Goal: Information Seeking & Learning: Learn about a topic

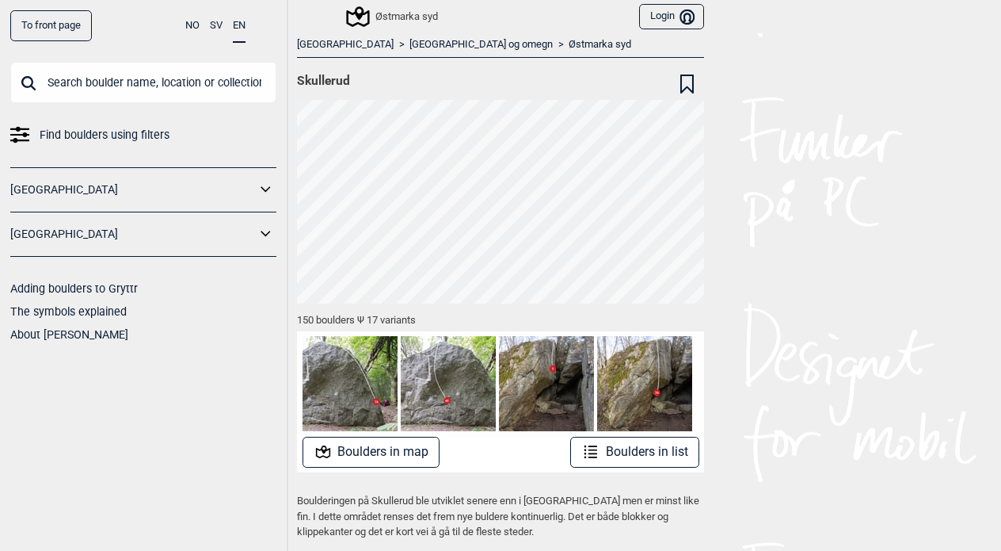
click at [376, 450] on button "Boulders in map" at bounding box center [372, 452] width 138 height 31
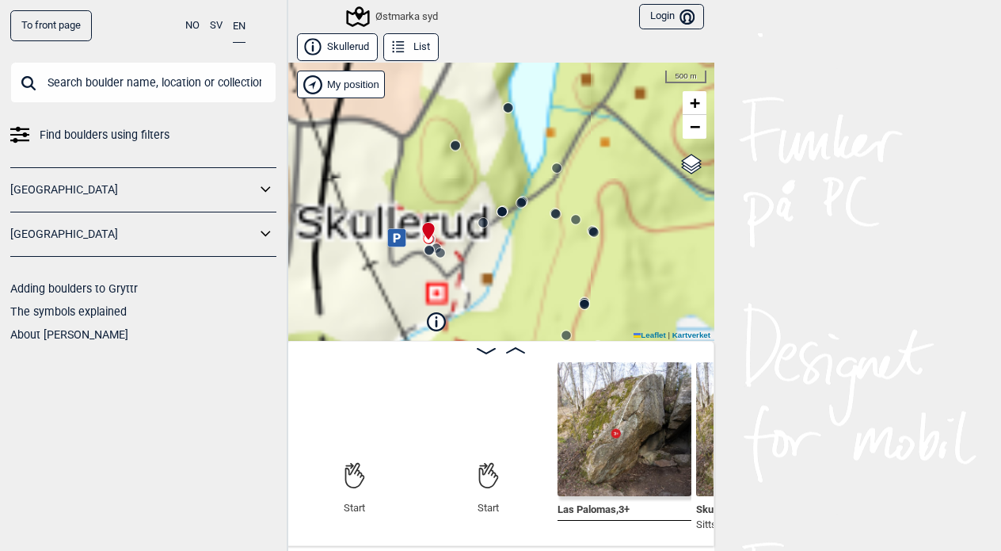
scroll to position [0, 124]
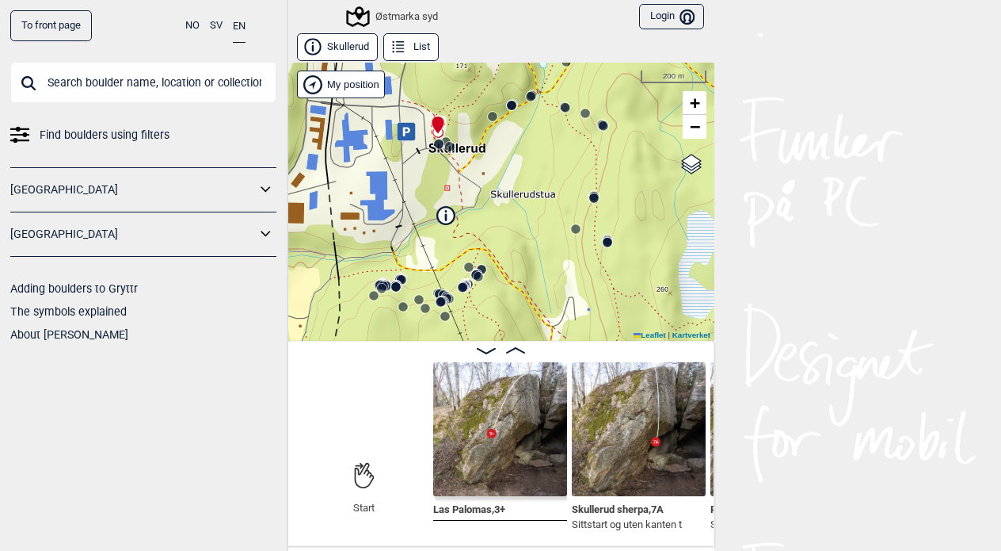
drag, startPoint x: 458, startPoint y: 195, endPoint x: 467, endPoint y: 89, distance: 106.6
click at [467, 89] on div "Østmarka syd" at bounding box center [501, 202] width 428 height 278
click at [457, 250] on div "Østmarka syd" at bounding box center [501, 202] width 428 height 278
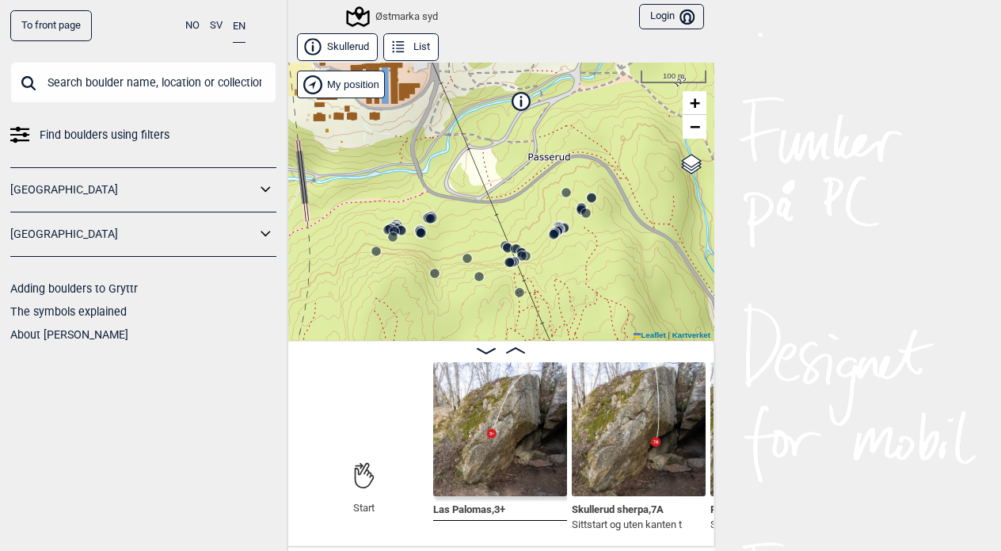
drag, startPoint x: 472, startPoint y: 218, endPoint x: 558, endPoint y: 128, distance: 123.8
click at [558, 128] on div "Østmarka syd" at bounding box center [501, 202] width 428 height 278
click at [460, 224] on div "Østmarka syd" at bounding box center [501, 202] width 428 height 278
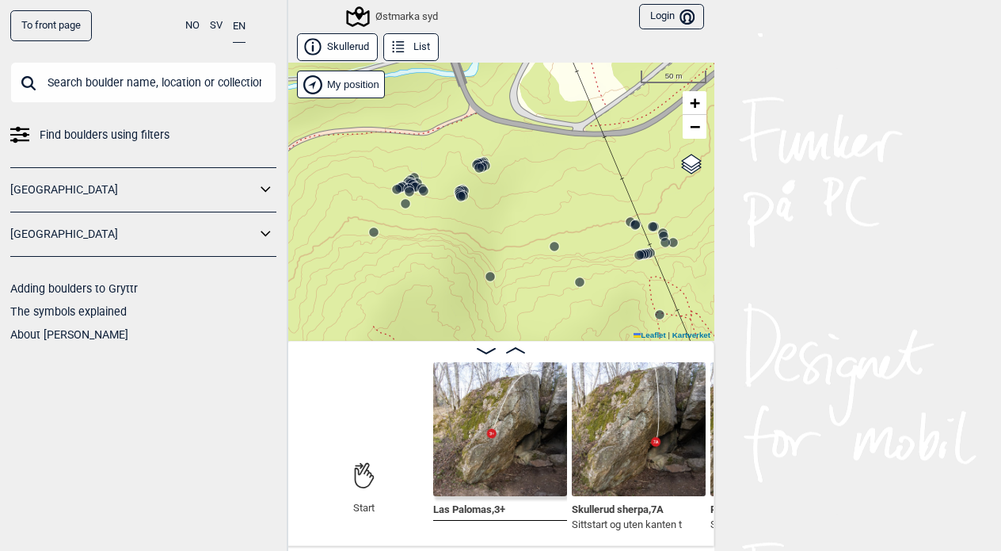
drag, startPoint x: 453, startPoint y: 219, endPoint x: 535, endPoint y: 173, distance: 93.3
click at [535, 173] on div "Østmarka syd" at bounding box center [501, 202] width 428 height 278
click at [491, 193] on div "Østmarka syd" at bounding box center [501, 202] width 428 height 278
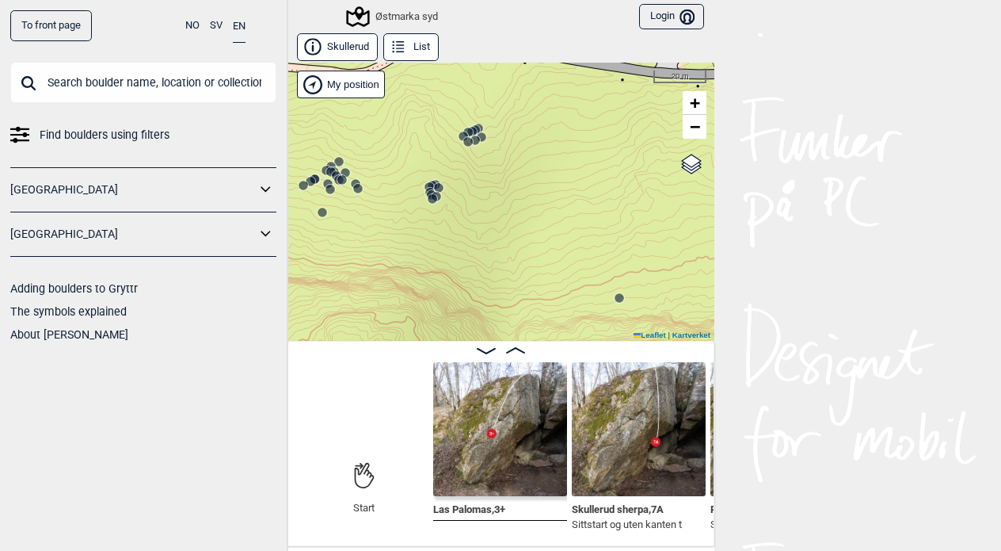
click at [482, 168] on div "Østmarka syd" at bounding box center [501, 202] width 428 height 278
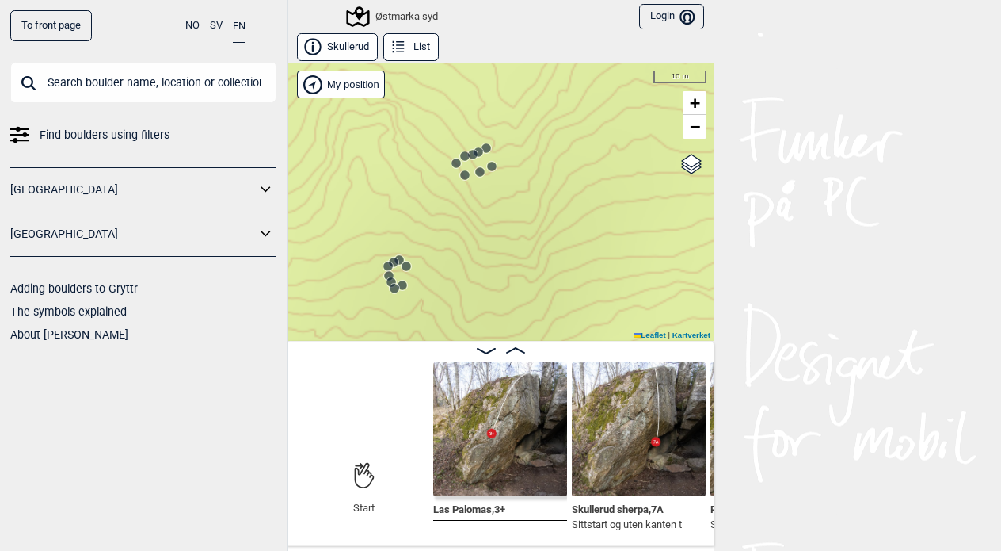
drag, startPoint x: 483, startPoint y: 154, endPoint x: 494, endPoint y: 216, distance: 62.8
click at [494, 216] on div "Østmarka syd" at bounding box center [501, 202] width 428 height 278
click at [493, 166] on circle at bounding box center [493, 168] width 10 height 10
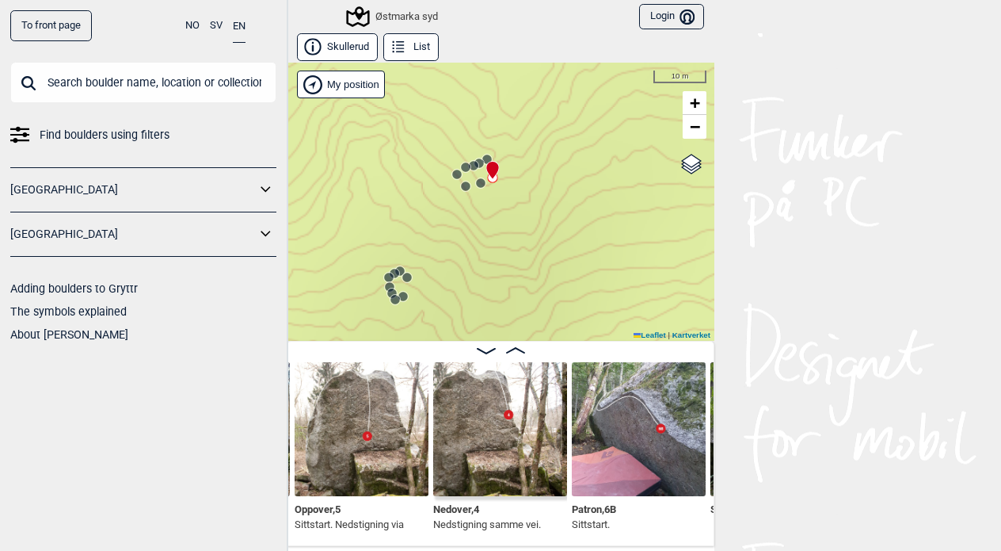
click at [487, 156] on circle at bounding box center [487, 159] width 10 height 10
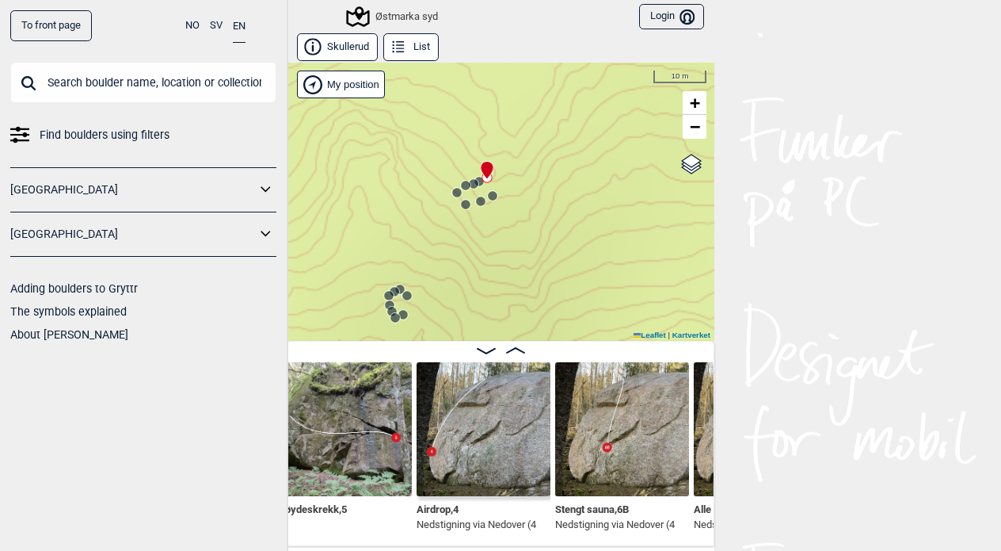
scroll to position [0, 15160]
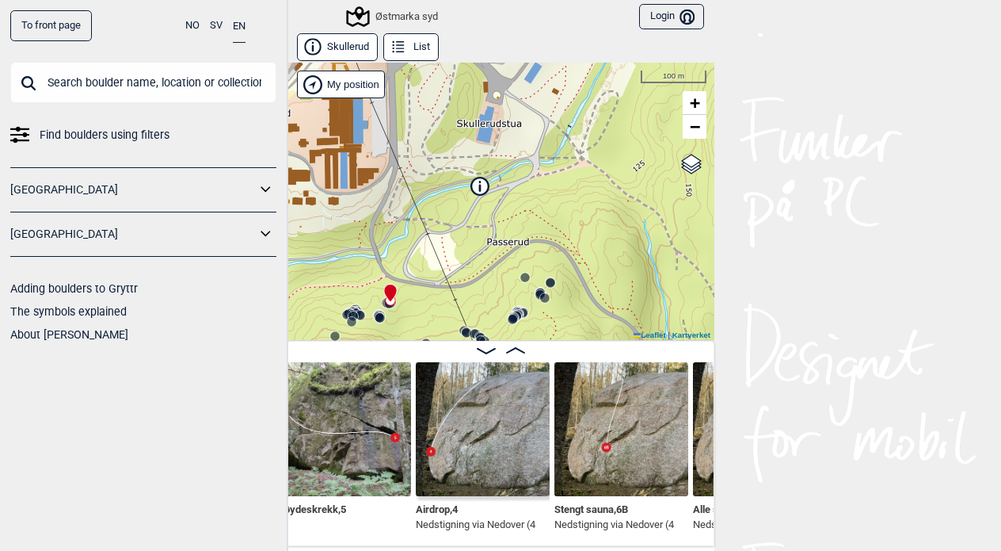
drag, startPoint x: 578, startPoint y: 141, endPoint x: 385, endPoint y: 252, distance: 222.2
click at [385, 252] on div "Østmarka syd" at bounding box center [501, 202] width 428 height 278
click at [486, 143] on div "Østmarka syd" at bounding box center [501, 202] width 428 height 278
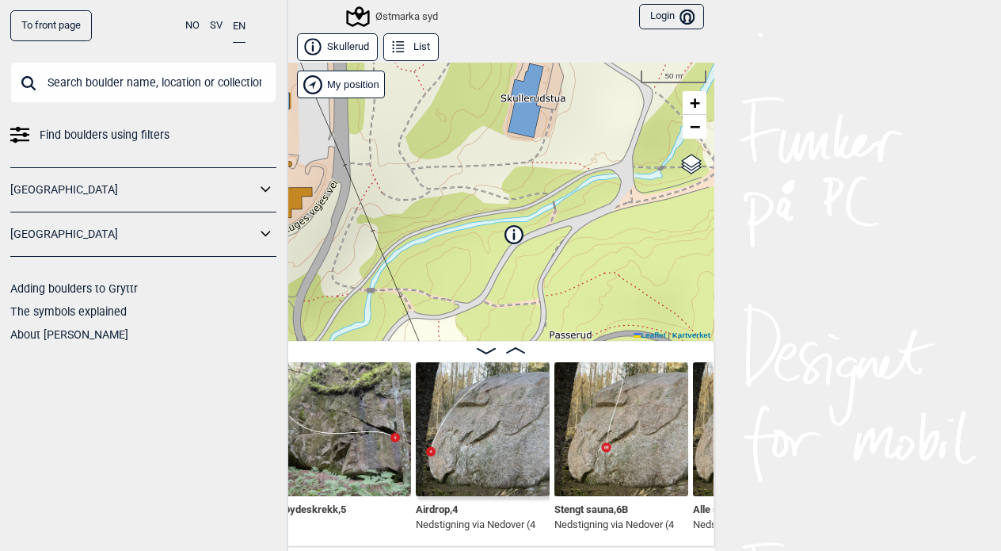
drag, startPoint x: 473, startPoint y: 166, endPoint x: 513, endPoint y: 161, distance: 40.7
click at [513, 161] on div "Østmarka syd" at bounding box center [501, 202] width 428 height 278
click at [513, 232] on icon at bounding box center [513, 233] width 17 height 17
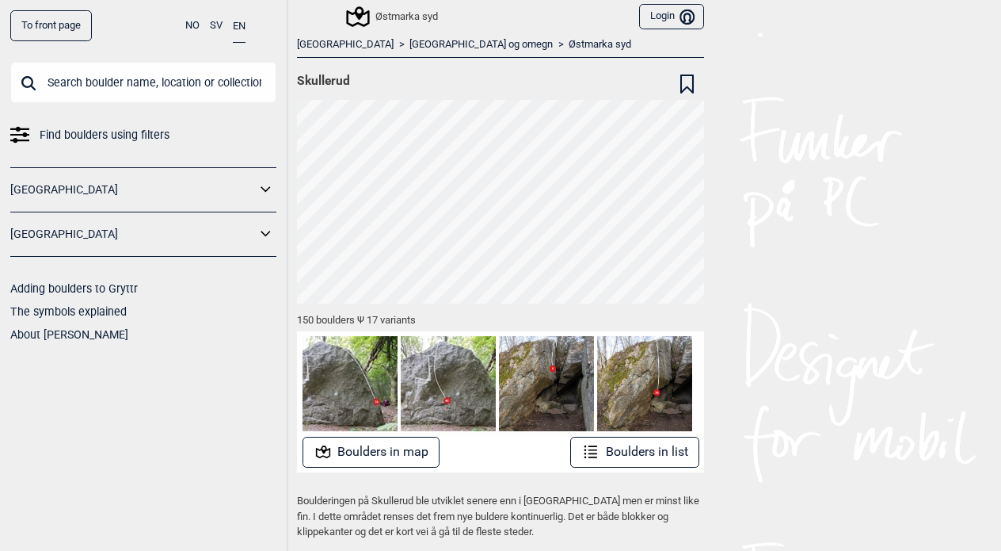
click at [869, 238] on div "To front page NO SV EN Find boulders using filters [GEOGRAPHIC_DATA] [GEOGRAPHI…" at bounding box center [500, 275] width 1001 height 551
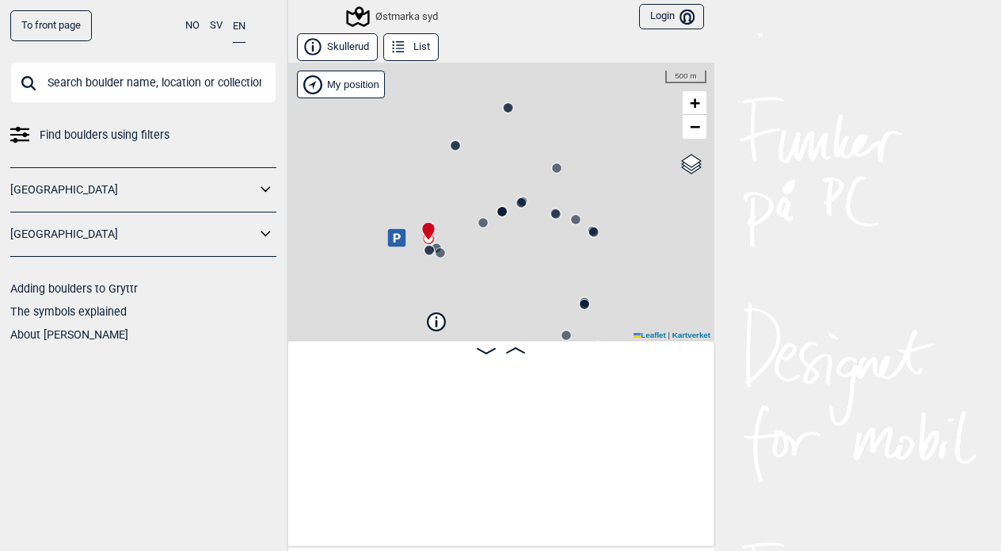
scroll to position [0, 124]
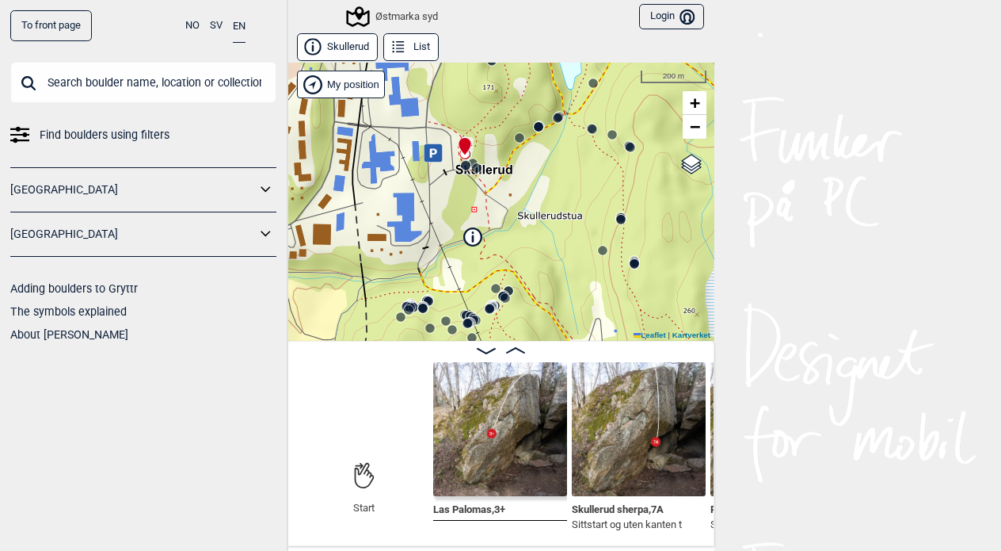
drag, startPoint x: 437, startPoint y: 191, endPoint x: 475, endPoint y: 105, distance: 93.3
click at [475, 105] on div "Østmarka syd" at bounding box center [501, 202] width 428 height 278
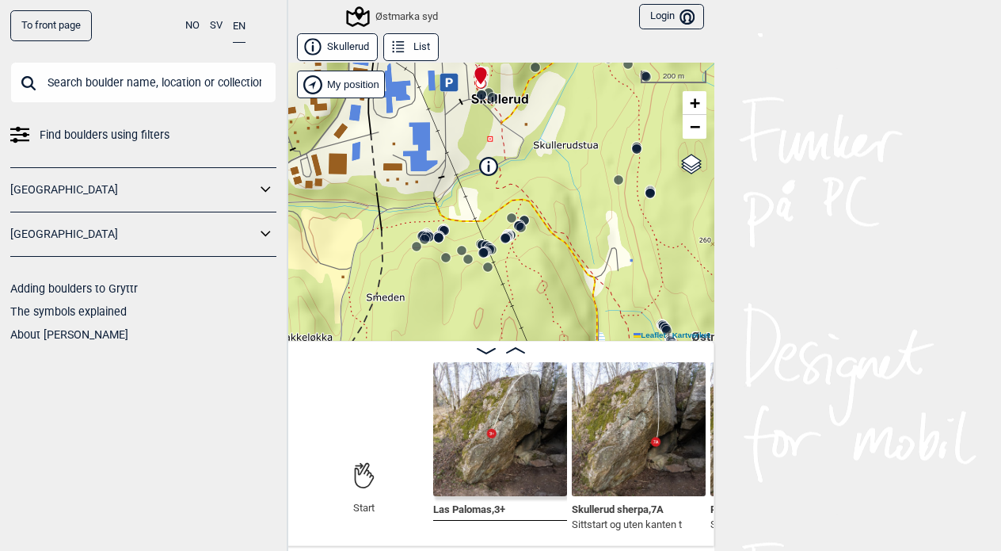
drag, startPoint x: 501, startPoint y: 233, endPoint x: 517, endPoint y: 163, distance: 71.3
click at [517, 163] on div "Østmarka syd" at bounding box center [501, 202] width 428 height 278
click at [528, 187] on div "Østmarka syd" at bounding box center [501, 202] width 428 height 278
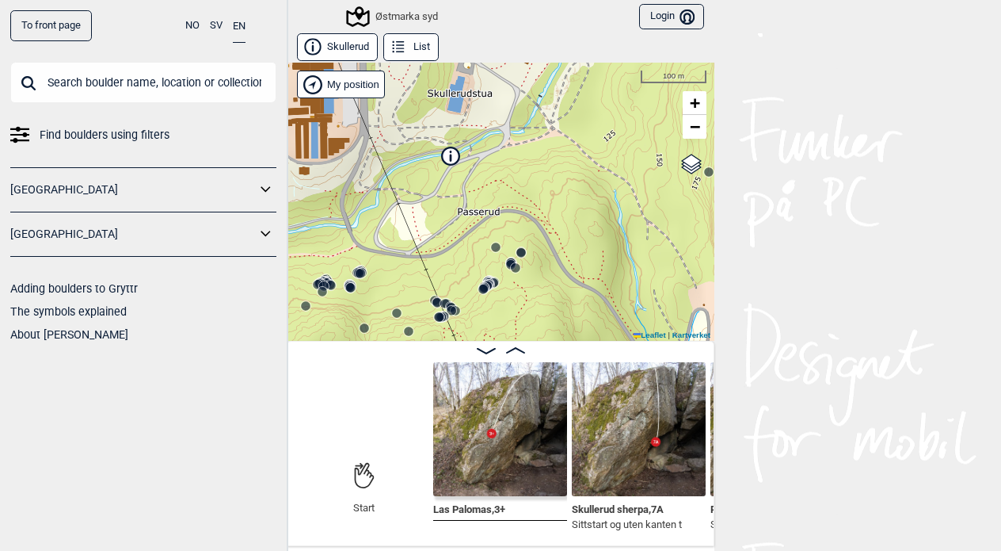
click at [532, 167] on div "Østmarka syd" at bounding box center [501, 202] width 428 height 278
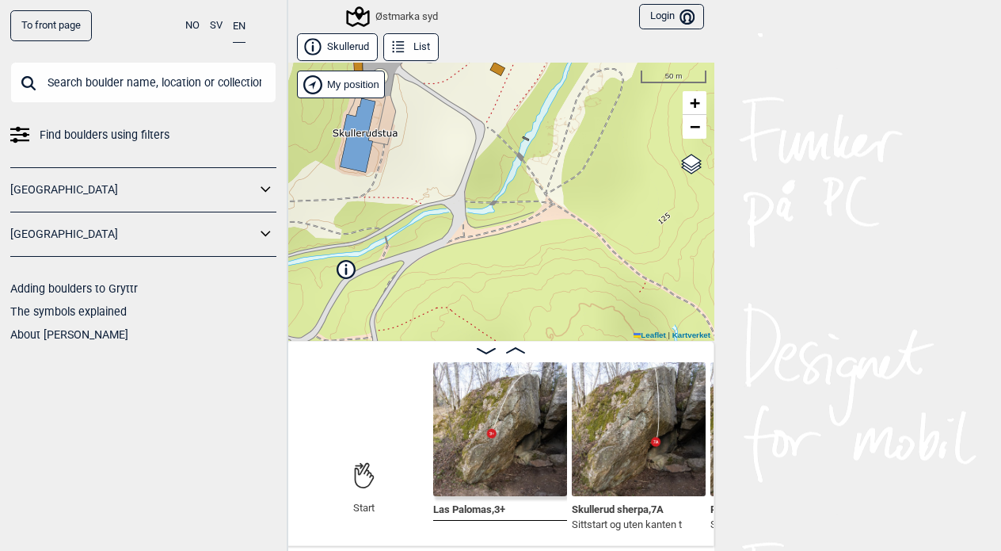
drag, startPoint x: 532, startPoint y: 164, endPoint x: 509, endPoint y: 277, distance: 115.8
click at [509, 277] on div "Østmarka syd" at bounding box center [501, 202] width 428 height 278
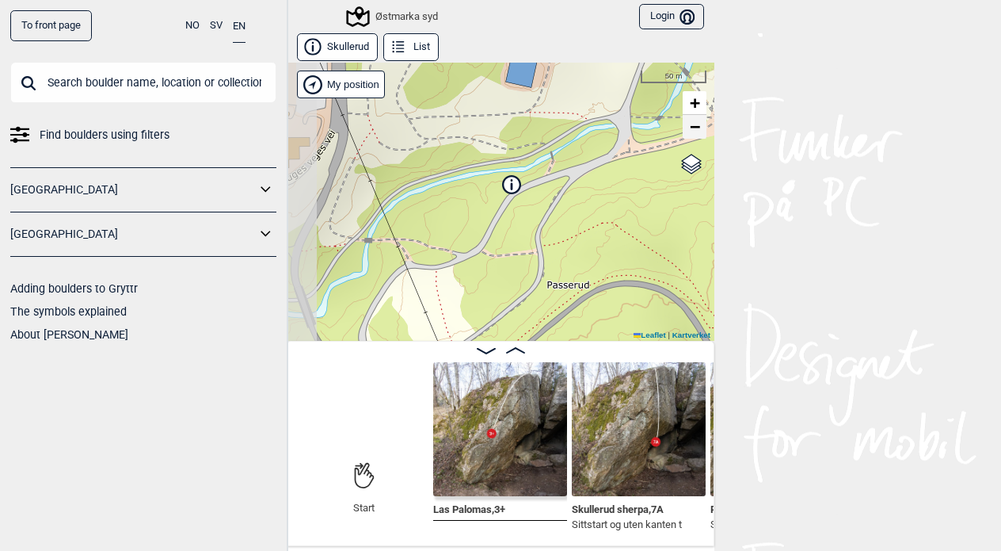
drag, startPoint x: 519, startPoint y: 208, endPoint x: 684, endPoint y: 124, distance: 185.6
click at [684, 124] on div "Østmarka syd" at bounding box center [501, 202] width 428 height 278
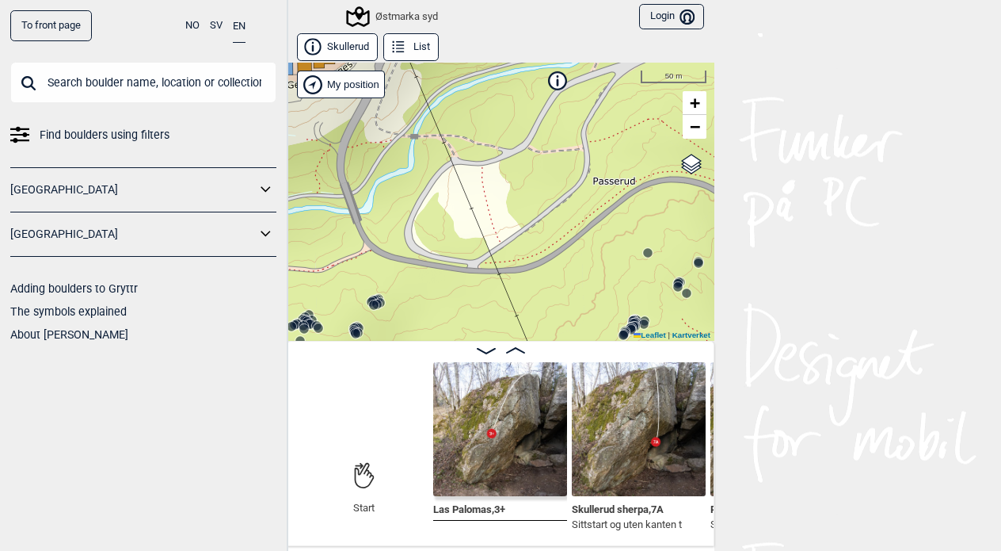
drag, startPoint x: 604, startPoint y: 212, endPoint x: 650, endPoint y: 108, distance: 113.5
click at [650, 108] on div "Østmarka syd" at bounding box center [501, 202] width 428 height 278
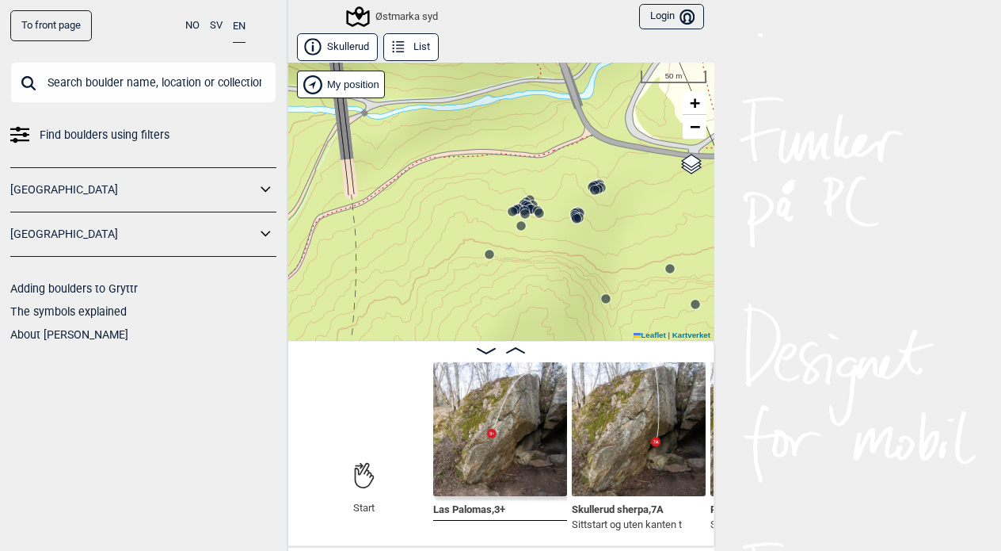
drag, startPoint x: 519, startPoint y: 237, endPoint x: 740, endPoint y: 122, distance: 249.1
click at [740, 122] on div "To front page NO SV EN Find boulders using filters [GEOGRAPHIC_DATA] [GEOGRAPHI…" at bounding box center [500, 275] width 1001 height 551
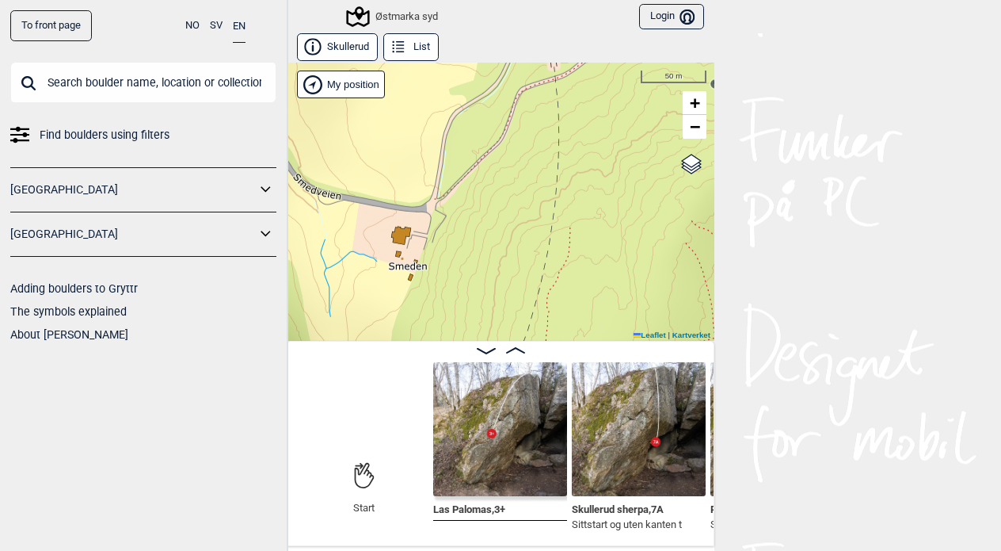
drag, startPoint x: 462, startPoint y: 208, endPoint x: 665, endPoint y: 81, distance: 239.6
click at [665, 81] on div "Østmarka syd" at bounding box center [501, 202] width 428 height 278
click at [692, 132] on span "−" at bounding box center [695, 126] width 10 height 20
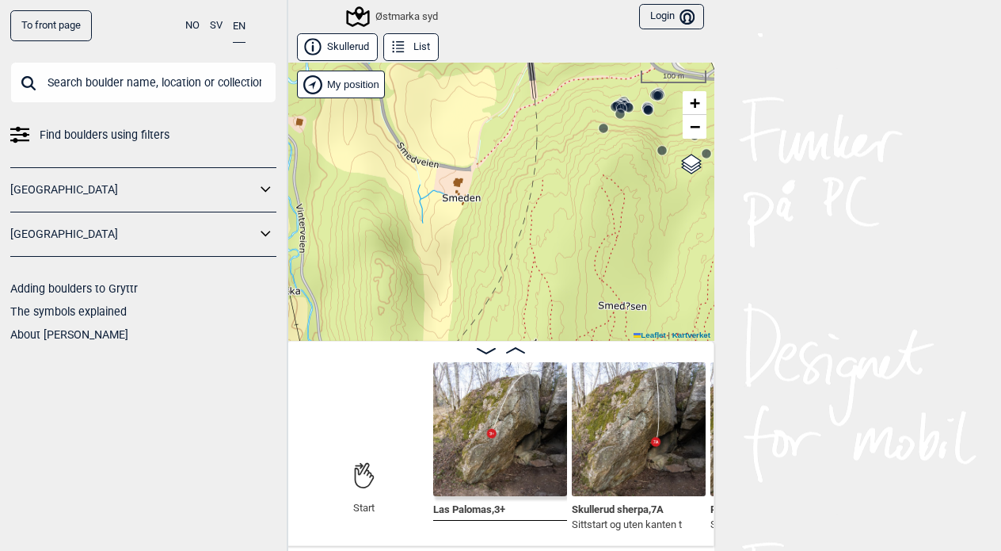
drag, startPoint x: 584, startPoint y: 194, endPoint x: 592, endPoint y: 106, distance: 88.3
click at [592, 106] on div "Østmarka syd" at bounding box center [501, 202] width 428 height 278
click at [697, 132] on span "−" at bounding box center [695, 126] width 10 height 20
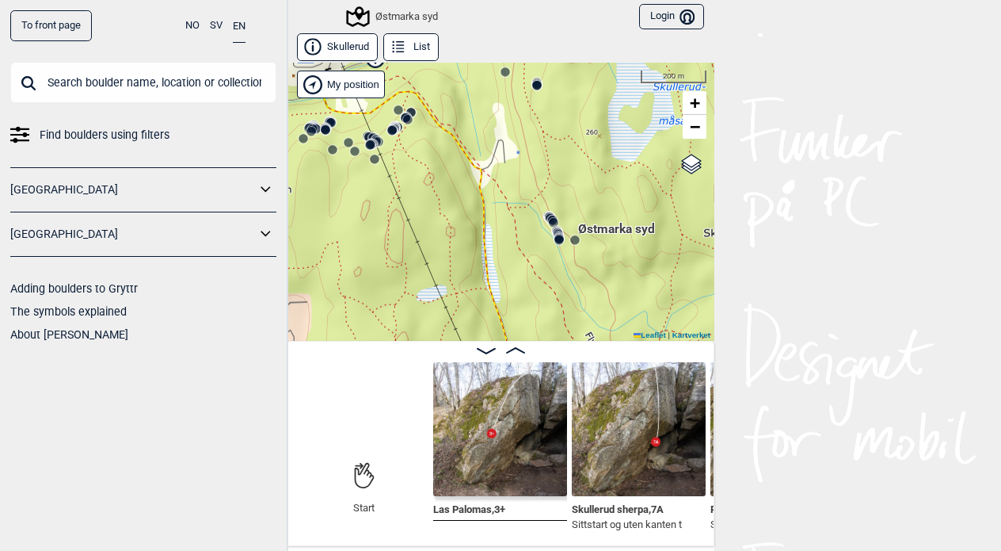
drag, startPoint x: 607, startPoint y: 261, endPoint x: 358, endPoint y: 184, distance: 260.6
click at [358, 184] on div "Østmarka syd" at bounding box center [501, 202] width 428 height 278
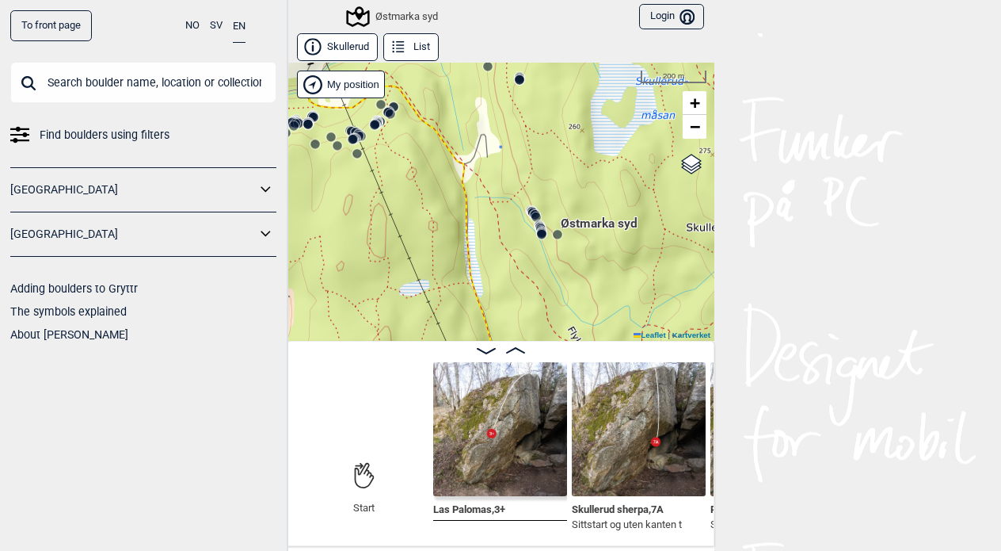
drag, startPoint x: 508, startPoint y: 184, endPoint x: 469, endPoint y: 181, distance: 38.9
click at [469, 181] on div "Østmarka syd" at bounding box center [501, 202] width 428 height 278
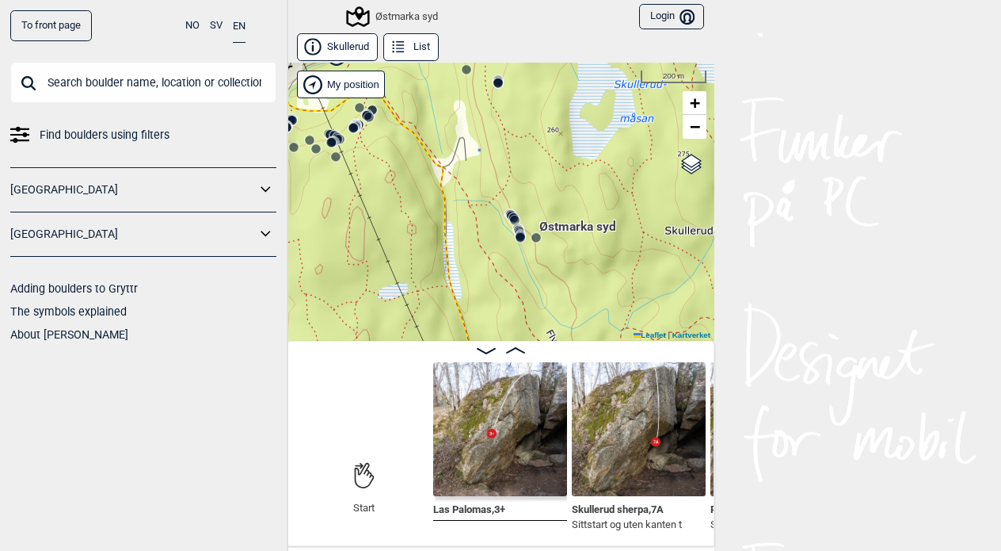
click at [478, 181] on div "Østmarka syd" at bounding box center [501, 202] width 428 height 278
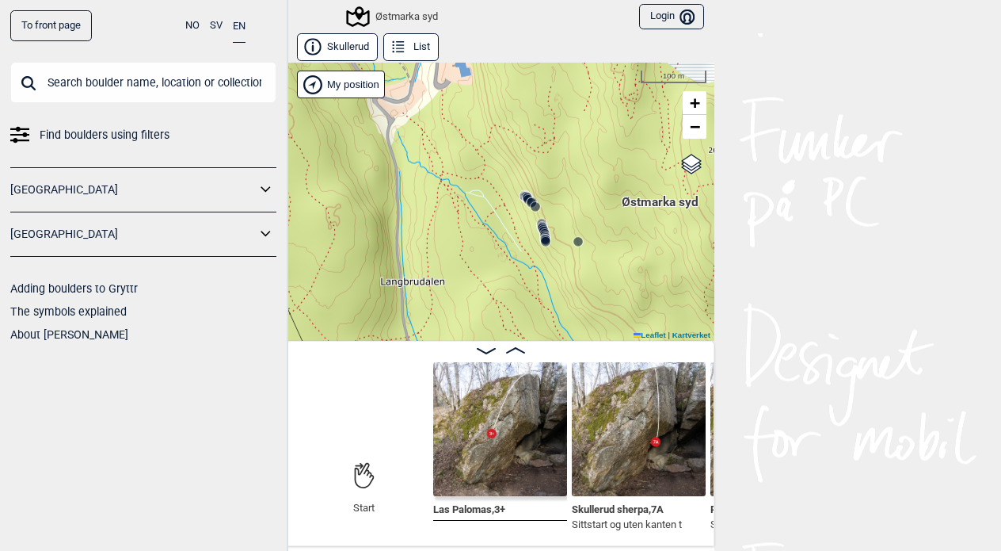
drag, startPoint x: 499, startPoint y: 205, endPoint x: 462, endPoint y: 115, distance: 97.7
click at [462, 115] on div "Østmarka syd" at bounding box center [501, 202] width 428 height 278
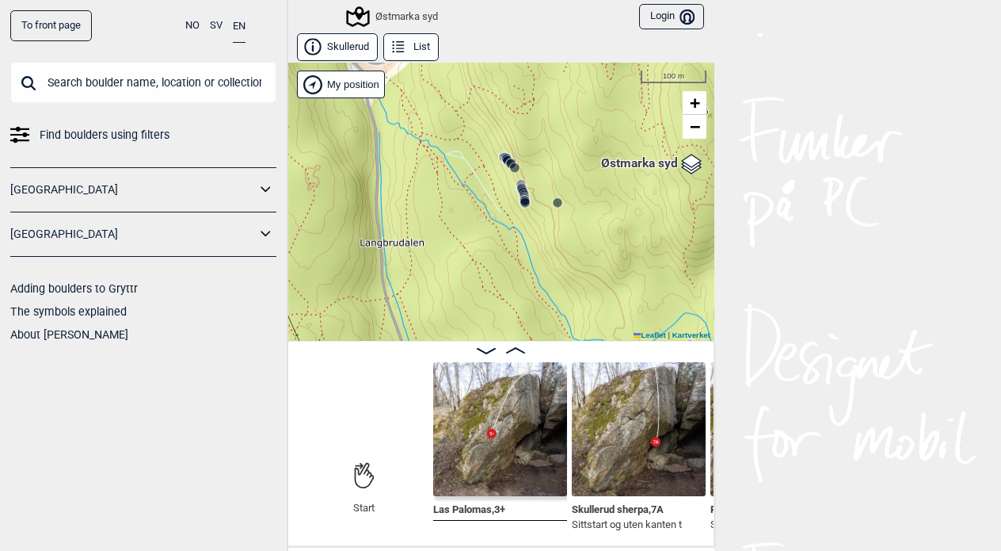
click at [468, 149] on div "Østmarka syd" at bounding box center [501, 202] width 428 height 278
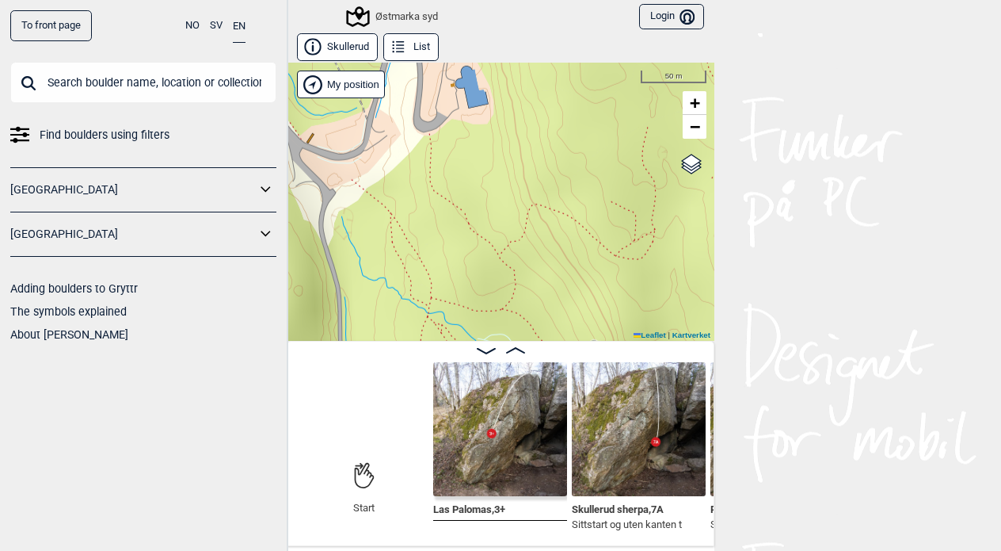
drag, startPoint x: 467, startPoint y: 112, endPoint x: 524, endPoint y: 295, distance: 191.4
click at [524, 295] on div "Østmarka syd" at bounding box center [501, 202] width 428 height 278
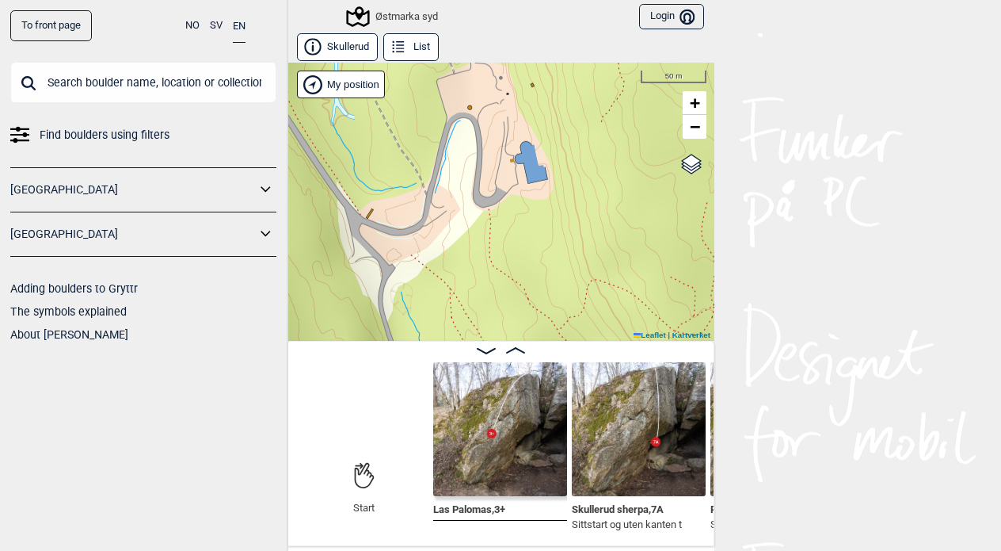
drag, startPoint x: 509, startPoint y: 150, endPoint x: 566, endPoint y: 223, distance: 93.0
click at [566, 223] on div "Østmarka syd" at bounding box center [501, 202] width 428 height 278
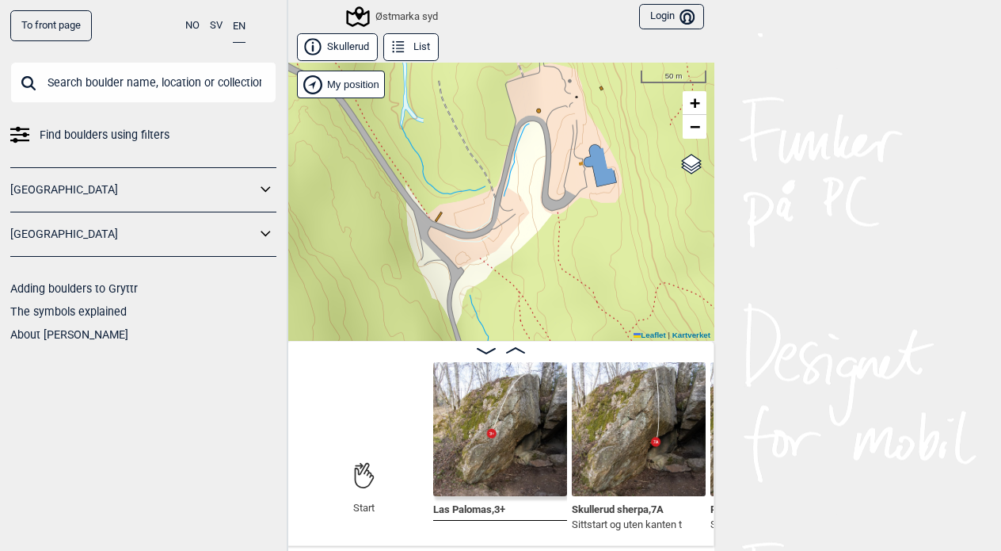
drag, startPoint x: 576, startPoint y: 216, endPoint x: 641, endPoint y: 231, distance: 66.7
click at [641, 231] on div "Østmarka syd" at bounding box center [501, 202] width 428 height 278
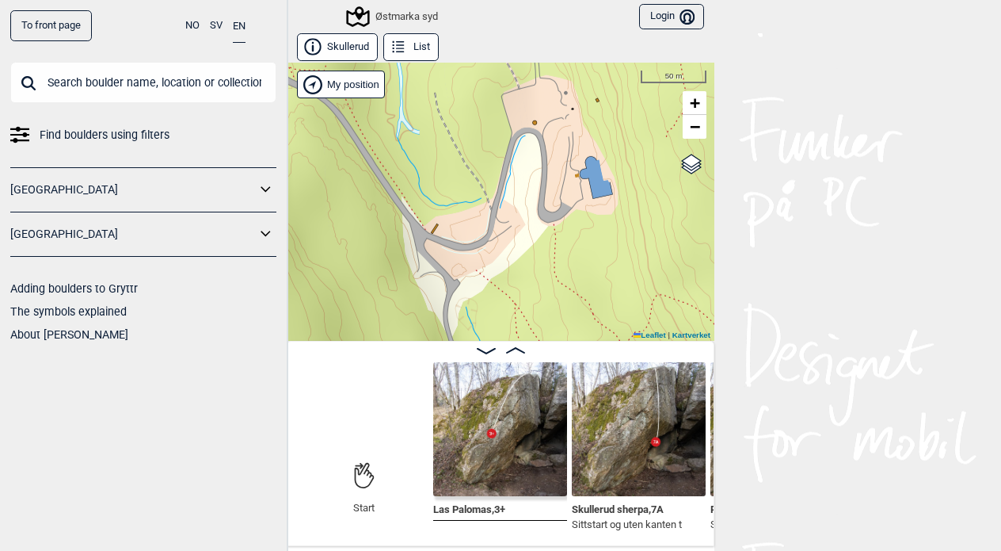
click at [595, 177] on div "Østmarka syd" at bounding box center [501, 202] width 428 height 278
click at [693, 123] on span "−" at bounding box center [695, 126] width 10 height 20
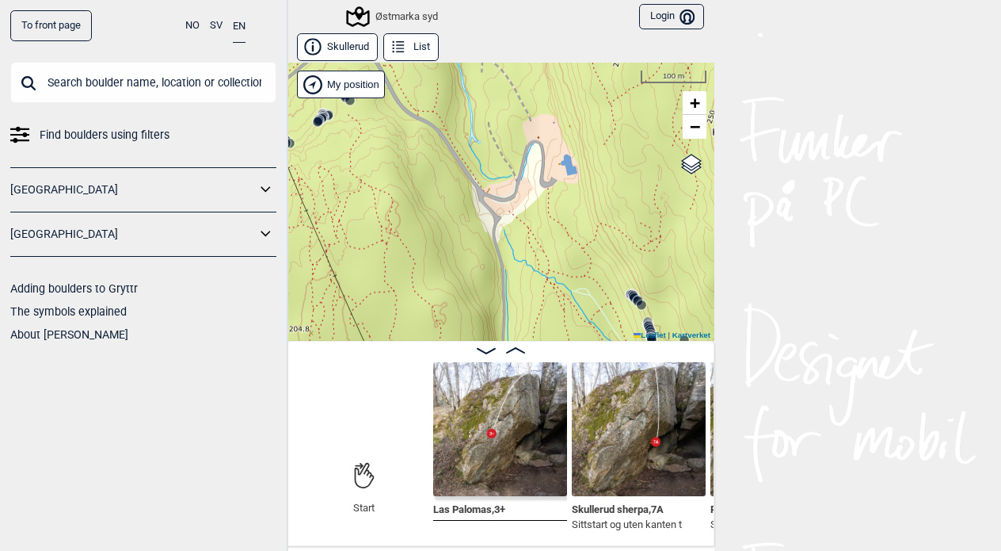
drag, startPoint x: 422, startPoint y: 177, endPoint x: 444, endPoint y: 100, distance: 79.8
click at [444, 100] on div "Østmarka syd" at bounding box center [501, 202] width 428 height 278
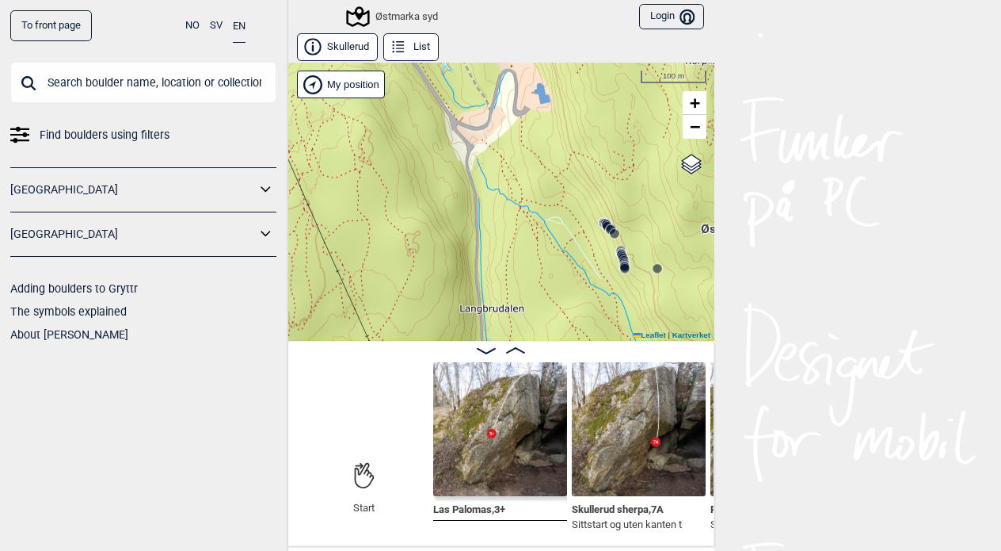
drag, startPoint x: 551, startPoint y: 257, endPoint x: 524, endPoint y: 187, distance: 75.5
click at [524, 187] on div "Østmarka syd" at bounding box center [501, 202] width 428 height 278
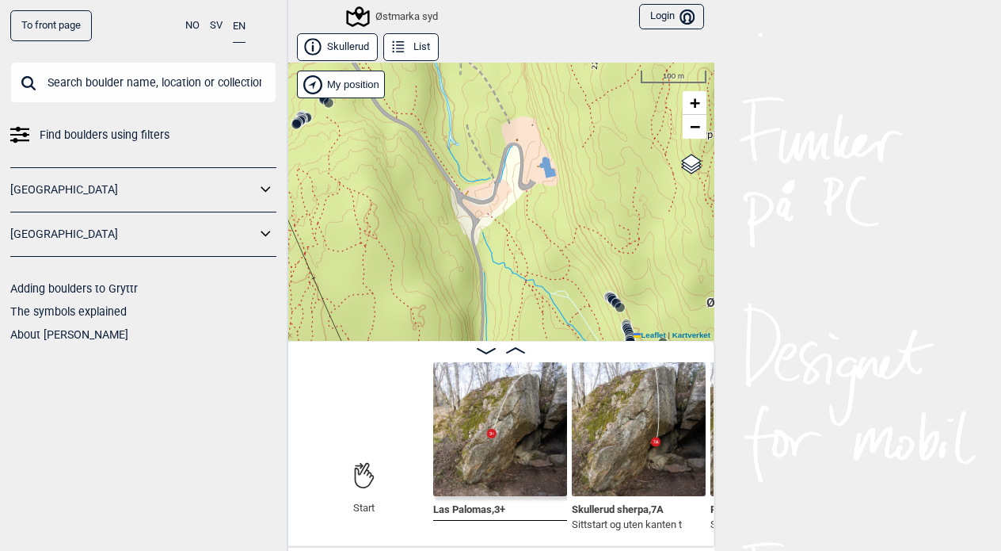
drag, startPoint x: 524, startPoint y: 161, endPoint x: 530, endPoint y: 233, distance: 72.3
click at [530, 233] on div "Østmarka syd" at bounding box center [501, 202] width 428 height 278
click at [676, 171] on span "OpenStreetMap" at bounding box center [669, 176] width 59 height 10
click at [640, 170] on input "OpenStreetMap" at bounding box center [635, 175] width 10 height 10
radio input "true"
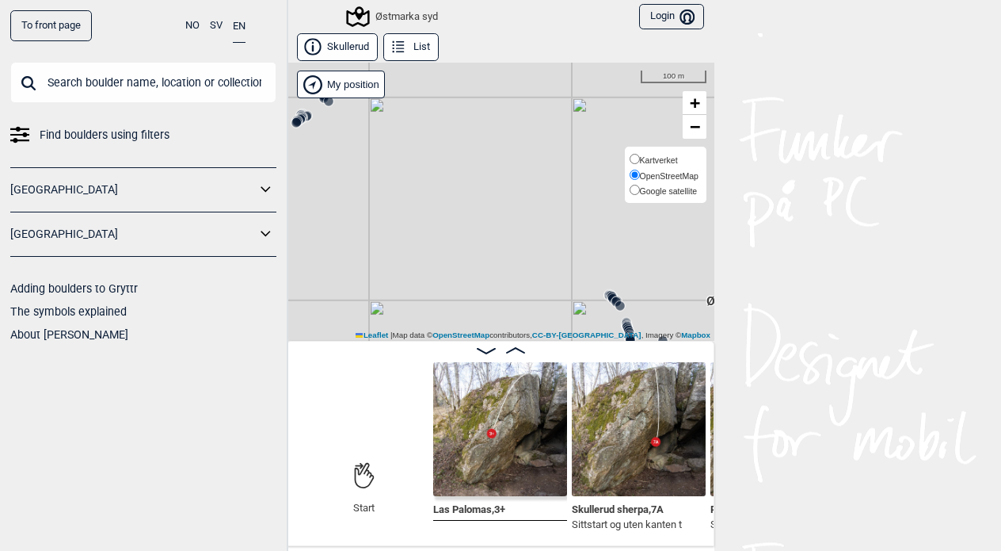
click at [673, 186] on span "Google satellite" at bounding box center [669, 191] width 58 height 10
click at [640, 185] on input "Google satellite" at bounding box center [635, 190] width 10 height 10
radio input "true"
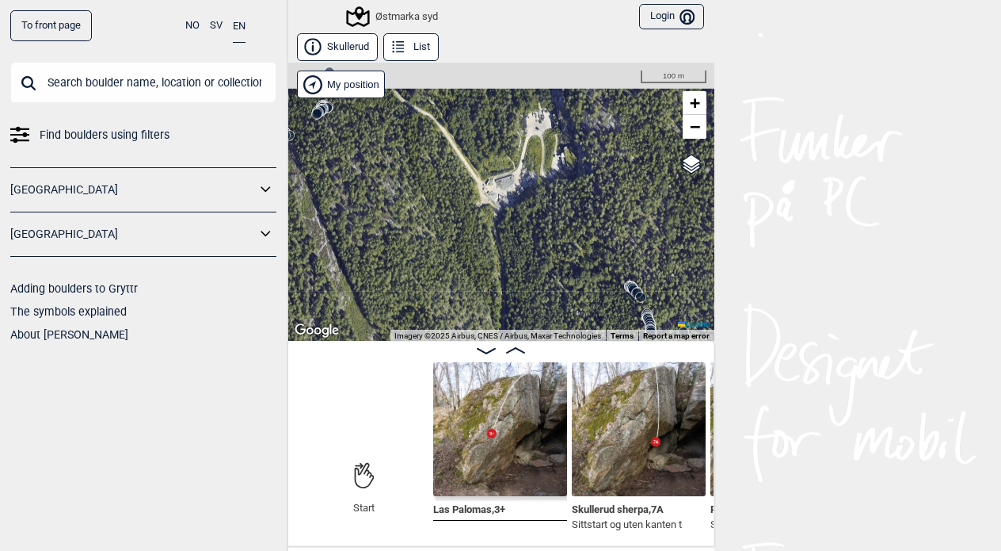
drag, startPoint x: 441, startPoint y: 215, endPoint x: 462, endPoint y: 206, distance: 22.4
click at [462, 206] on div "Østmarka syd" at bounding box center [501, 202] width 428 height 278
click at [507, 160] on div "Østmarka syd" at bounding box center [501, 202] width 428 height 278
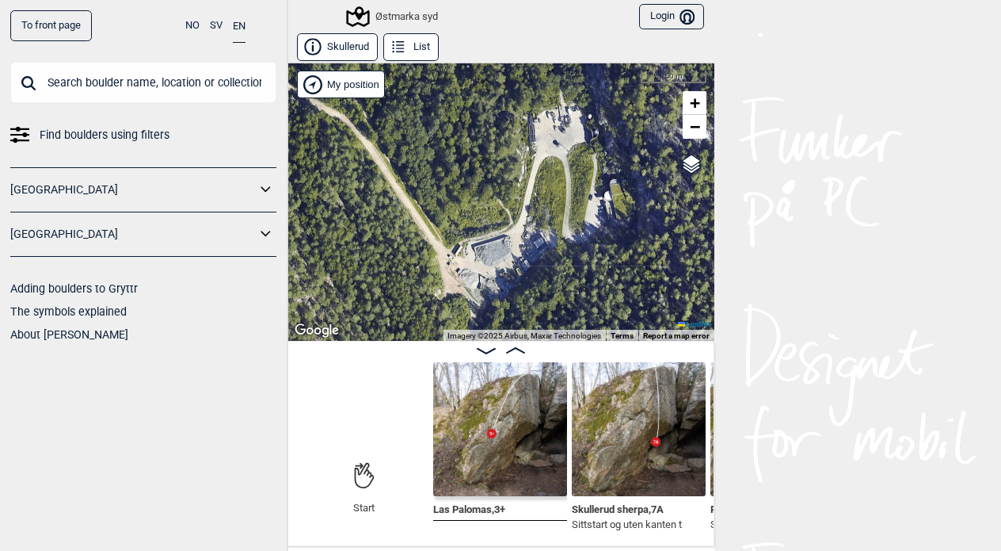
drag, startPoint x: 507, startPoint y: 160, endPoint x: 496, endPoint y: 207, distance: 48.0
click at [496, 207] on div "Østmarka syd" at bounding box center [501, 202] width 428 height 278
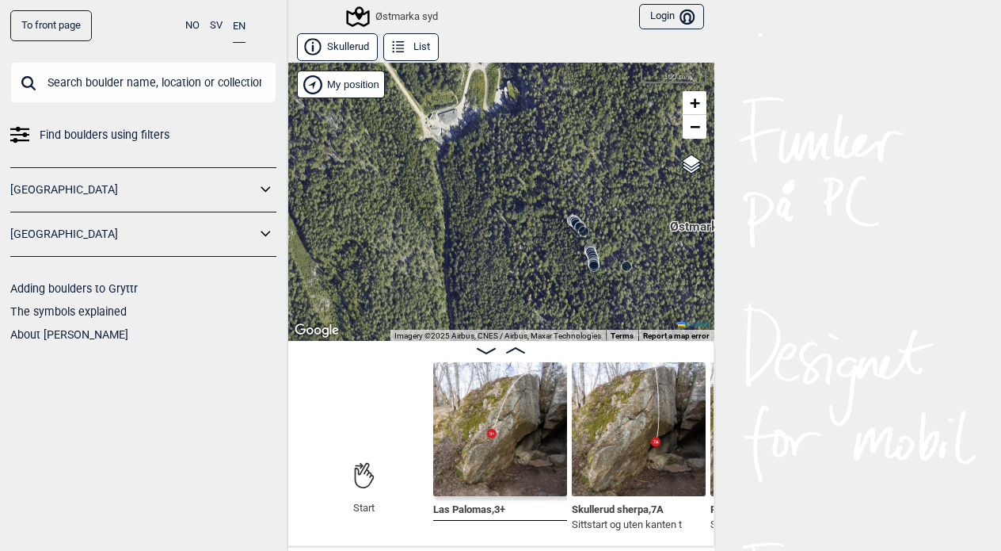
drag, startPoint x: 517, startPoint y: 177, endPoint x: 434, endPoint y: 98, distance: 114.3
click at [434, 98] on div "Østmarka syd" at bounding box center [501, 202] width 428 height 278
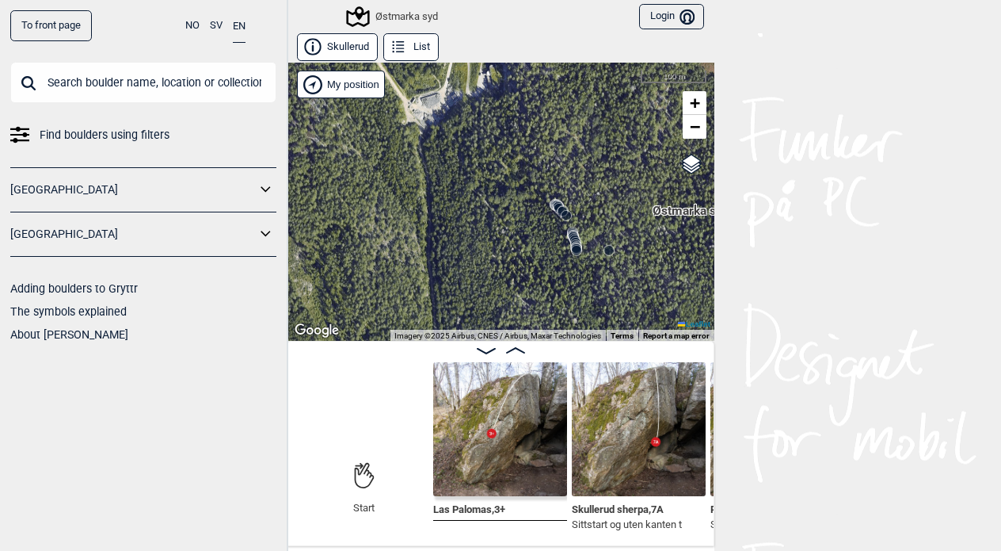
drag, startPoint x: 515, startPoint y: 173, endPoint x: 497, endPoint y: 158, distance: 24.1
click at [497, 158] on div "Østmarka syd" at bounding box center [501, 202] width 428 height 278
click at [512, 209] on div "Østmarka syd" at bounding box center [501, 202] width 428 height 278
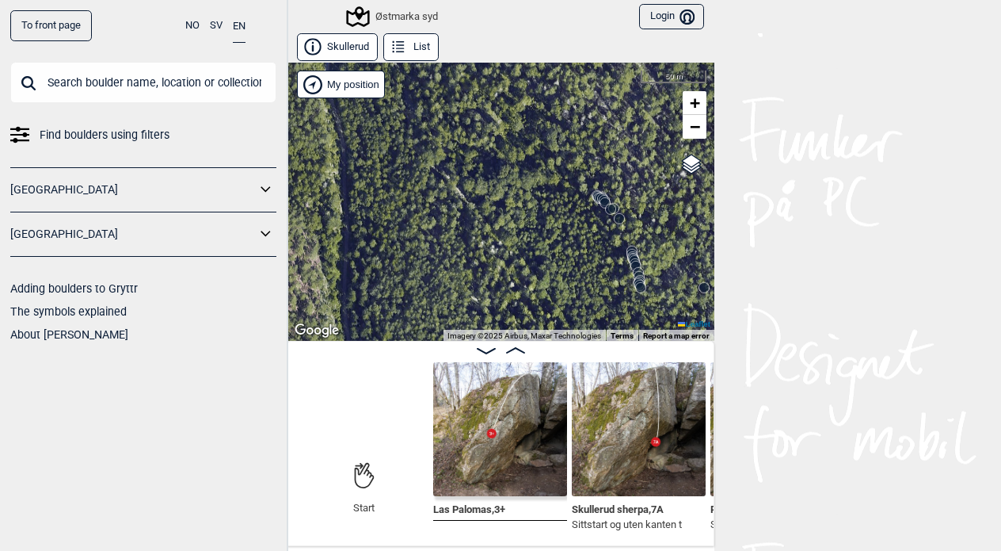
click at [531, 213] on div "Østmarka syd" at bounding box center [501, 202] width 428 height 278
click at [668, 156] on span "Kartverket" at bounding box center [659, 160] width 38 height 10
click at [640, 156] on input "Kartverket" at bounding box center [635, 159] width 10 height 10
radio input "true"
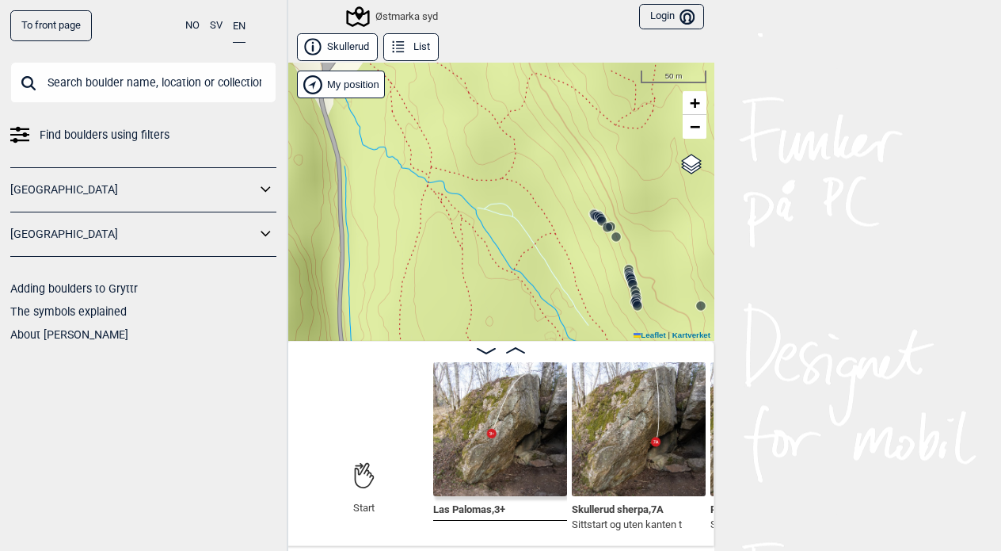
drag, startPoint x: 553, startPoint y: 153, endPoint x: 550, endPoint y: 171, distance: 18.5
click at [550, 171] on div "Østmarka syd" at bounding box center [501, 202] width 428 height 278
click at [599, 241] on div "Østmarka syd" at bounding box center [501, 202] width 428 height 278
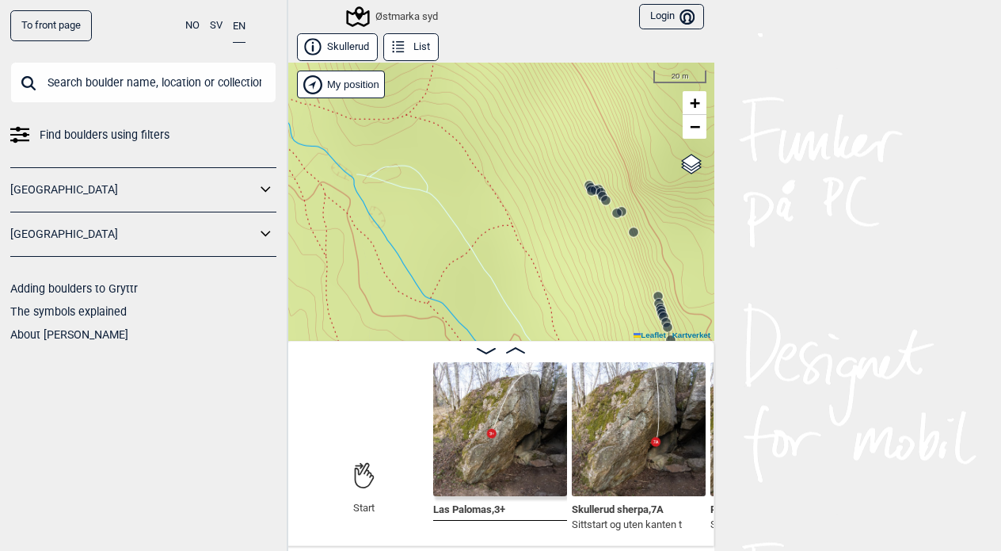
click at [590, 189] on circle at bounding box center [592, 191] width 10 height 10
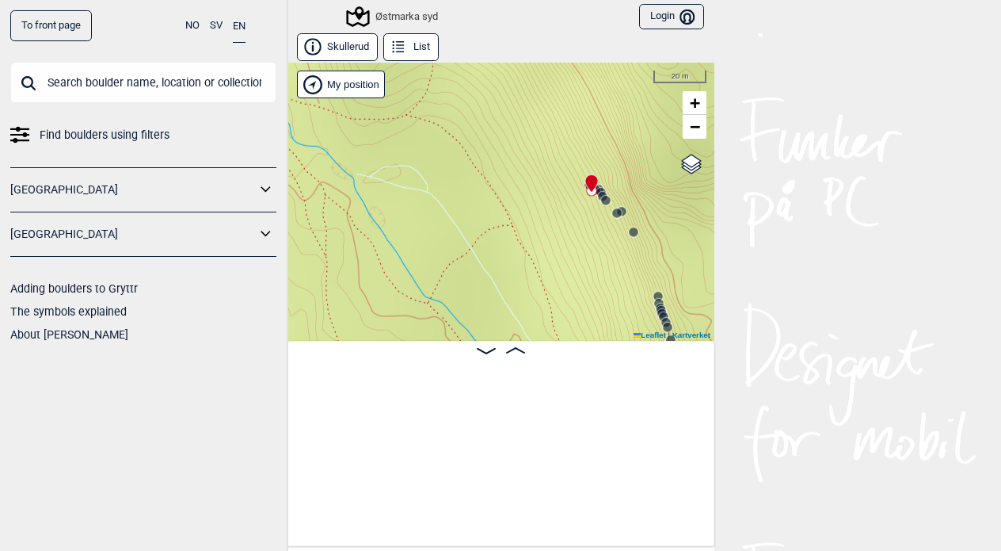
scroll to position [0, 6039]
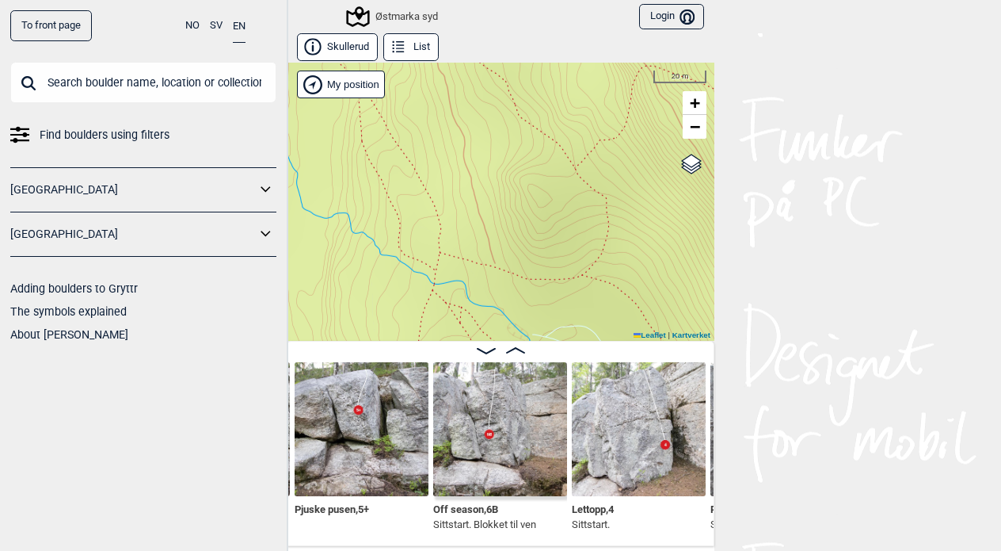
drag, startPoint x: 512, startPoint y: 149, endPoint x: 688, endPoint y: 309, distance: 237.8
click at [688, 309] on div "Østmarka syd" at bounding box center [501, 202] width 428 height 278
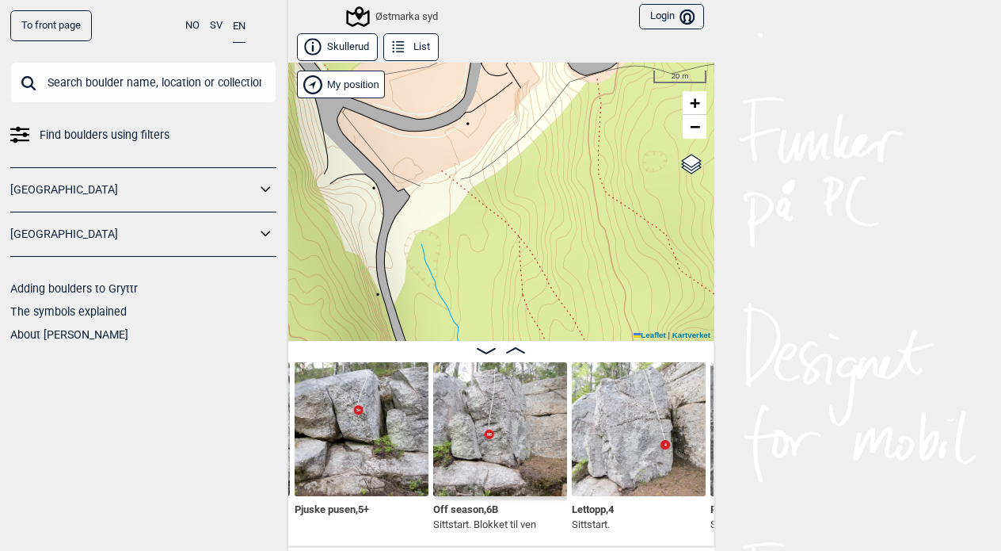
drag, startPoint x: 538, startPoint y: 191, endPoint x: 700, endPoint y: 350, distance: 226.9
click at [700, 350] on div "Skullerud List [GEOGRAPHIC_DATA] syd" at bounding box center [501, 289] width 428 height 513
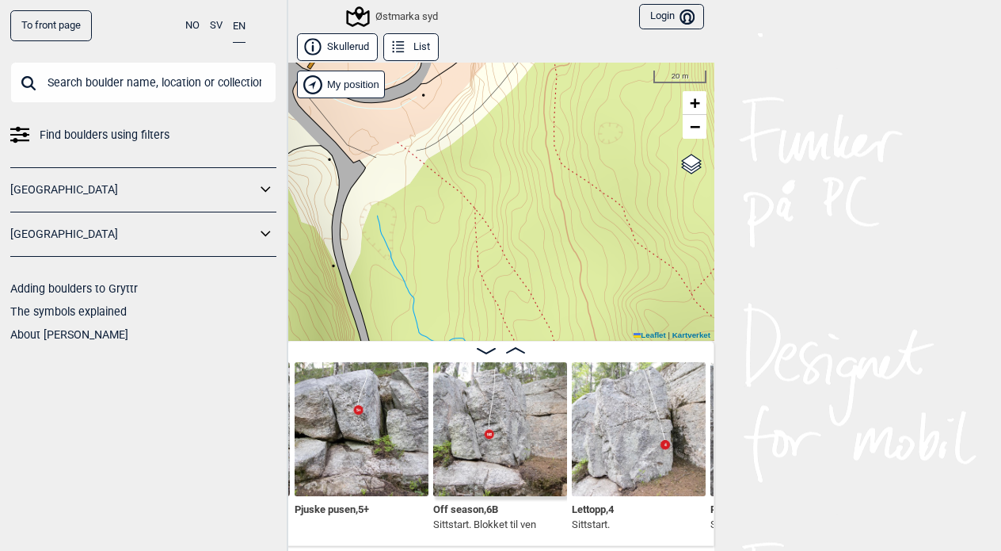
drag, startPoint x: 565, startPoint y: 213, endPoint x: 520, endPoint y: 179, distance: 56.6
click at [520, 179] on div "Østmarka syd" at bounding box center [501, 202] width 428 height 278
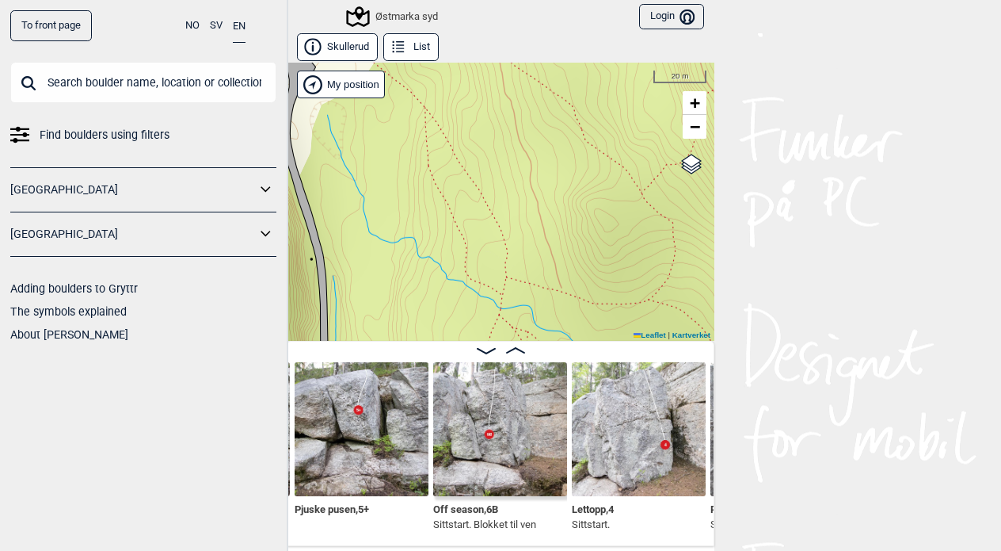
drag, startPoint x: 543, startPoint y: 236, endPoint x: 493, endPoint y: 135, distance: 113.0
click at [493, 135] on div "Østmarka syd" at bounding box center [501, 202] width 428 height 278
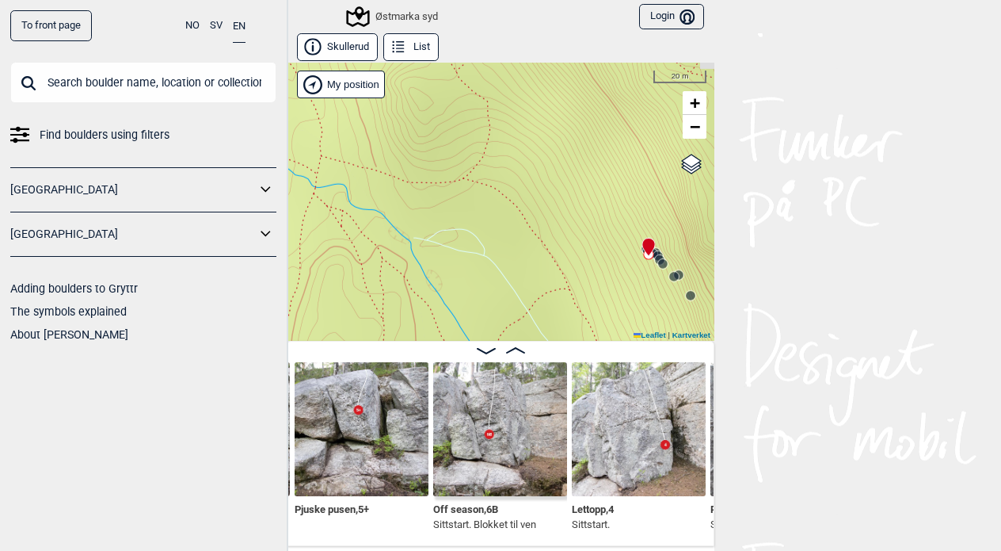
drag, startPoint x: 528, startPoint y: 208, endPoint x: 342, endPoint y: 88, distance: 221.1
click at [342, 88] on div "Østmarka syd" at bounding box center [501, 202] width 428 height 278
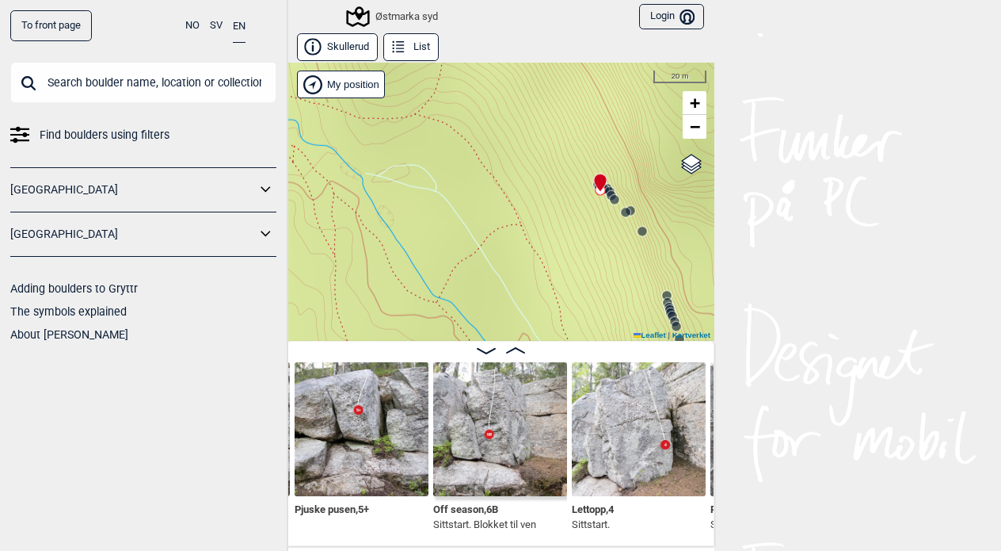
drag, startPoint x: 511, startPoint y: 235, endPoint x: 463, endPoint y: 171, distance: 80.3
click at [463, 171] on div "Østmarka syd" at bounding box center [501, 202] width 428 height 278
click at [616, 196] on circle at bounding box center [615, 200] width 10 height 10
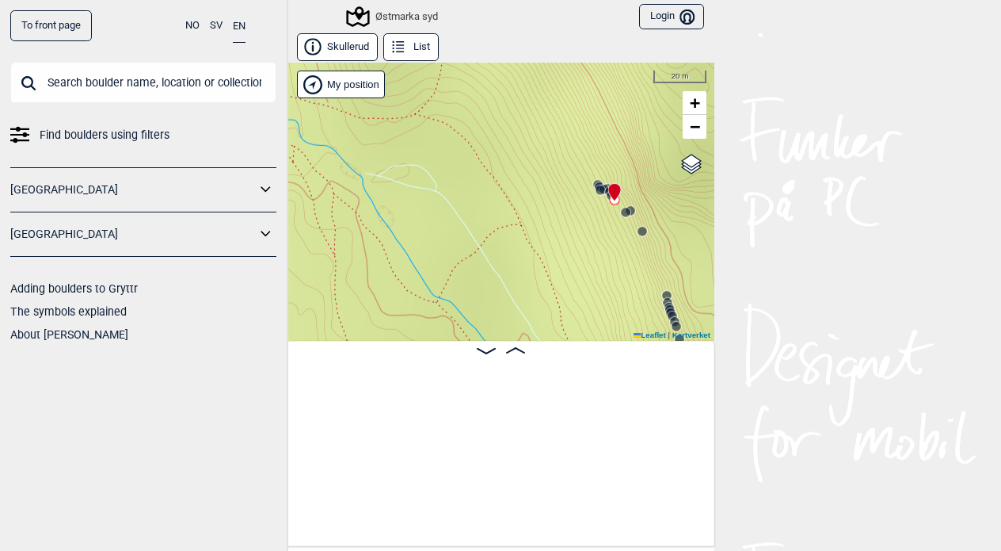
scroll to position [0, 6732]
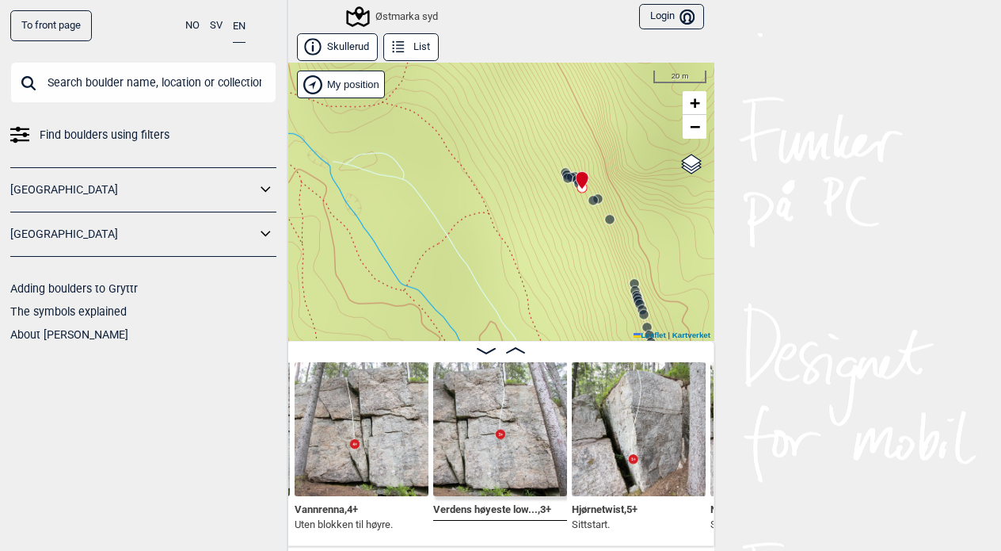
drag, startPoint x: 561, startPoint y: 171, endPoint x: 528, endPoint y: 159, distance: 34.6
click at [528, 159] on div "Østmarka syd" at bounding box center [501, 202] width 428 height 278
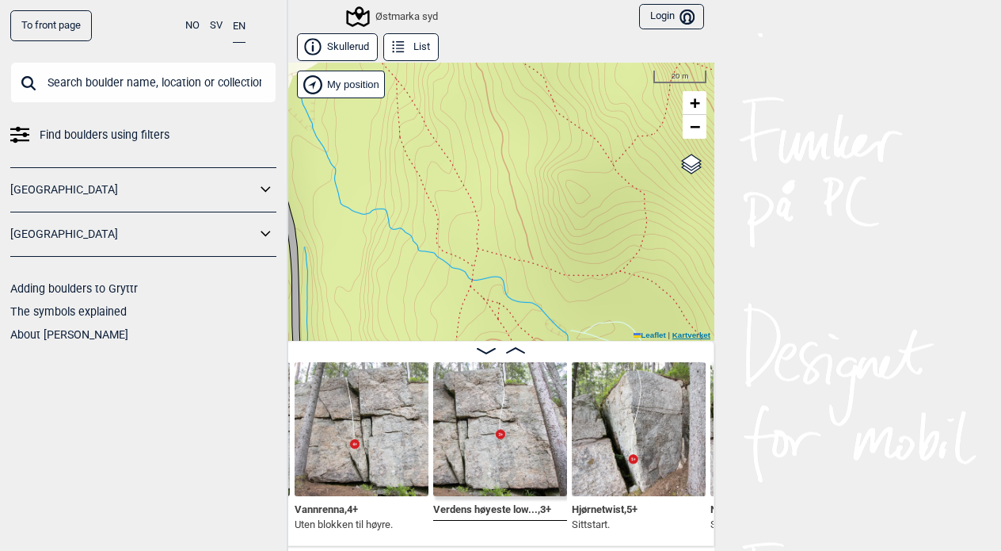
drag, startPoint x: 437, startPoint y: 154, endPoint x: 675, endPoint y: 322, distance: 291.5
click at [675, 322] on div "Østmarka syd" at bounding box center [501, 202] width 428 height 278
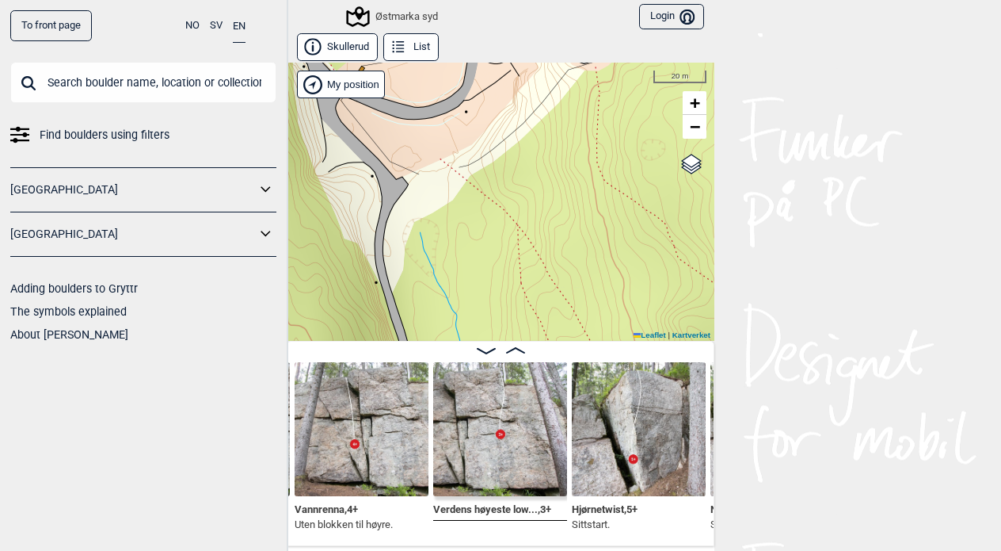
drag, startPoint x: 460, startPoint y: 122, endPoint x: 582, endPoint y: 269, distance: 190.7
click at [582, 269] on div "Østmarka syd" at bounding box center [501, 202] width 428 height 278
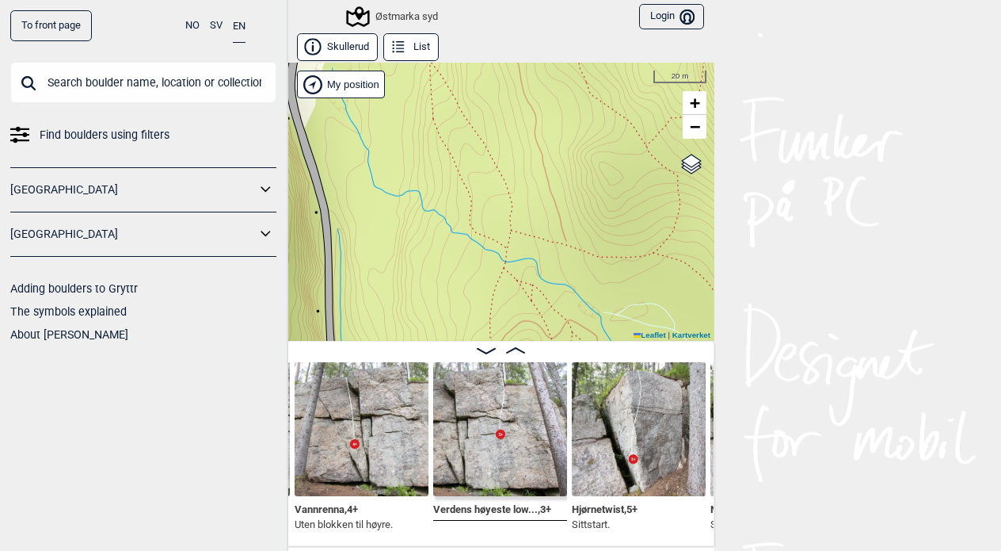
drag, startPoint x: 598, startPoint y: 273, endPoint x: 509, endPoint y: 109, distance: 186.4
click at [509, 109] on div "Østmarka syd" at bounding box center [501, 202] width 428 height 278
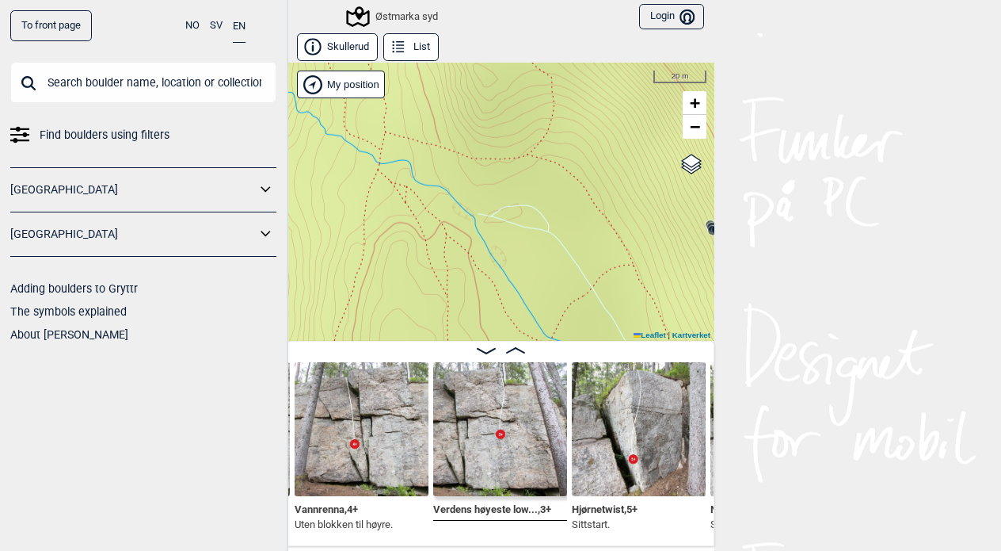
drag, startPoint x: 599, startPoint y: 242, endPoint x: 473, endPoint y: 144, distance: 159.7
click at [473, 144] on div "Østmarka syd" at bounding box center [501, 202] width 428 height 278
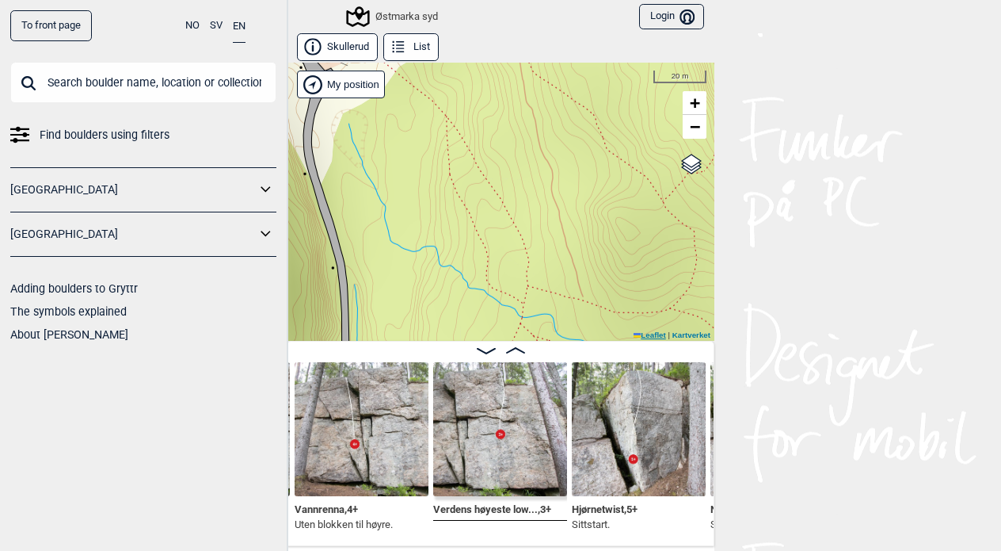
drag, startPoint x: 490, startPoint y: 169, endPoint x: 632, endPoint y: 322, distance: 209.7
click at [632, 322] on div "Østmarka syd" at bounding box center [501, 202] width 428 height 278
